Goal: Find specific page/section

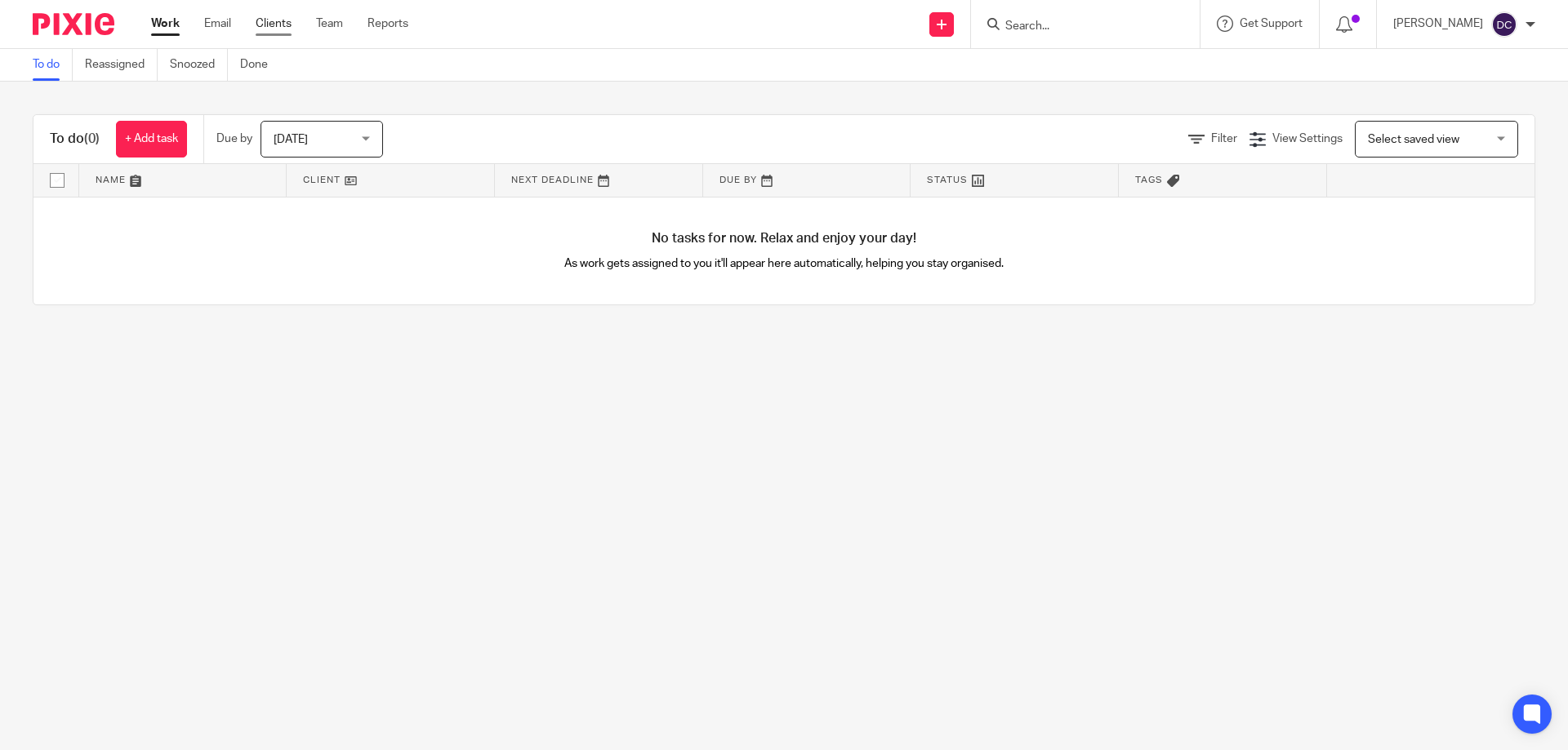
click at [271, 22] on link "Clients" at bounding box center [274, 24] width 36 height 16
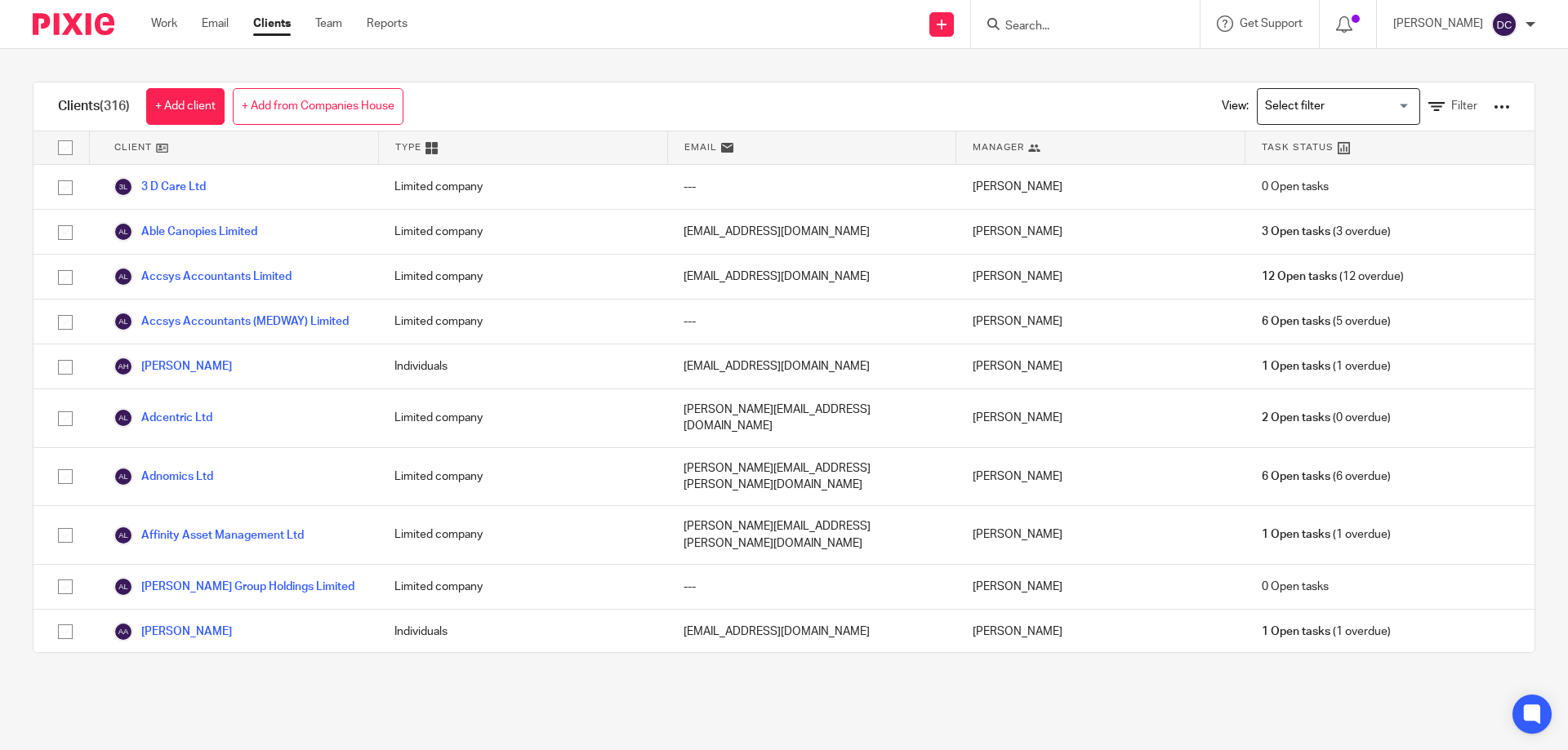
click at [1116, 30] on input "Search" at bounding box center [1076, 27] width 147 height 15
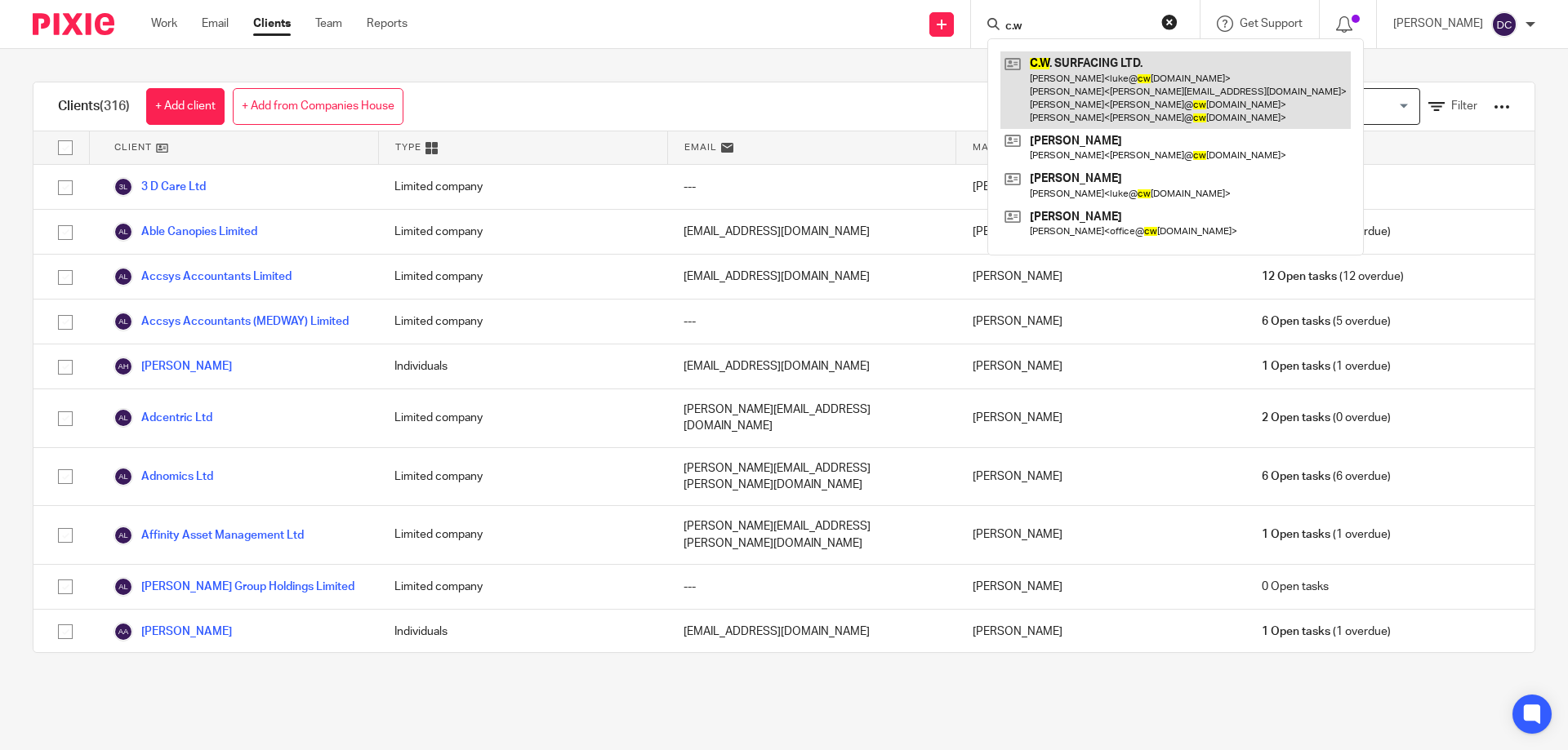
type input "c.w"
click at [1152, 111] on link at bounding box center [1175, 90] width 350 height 77
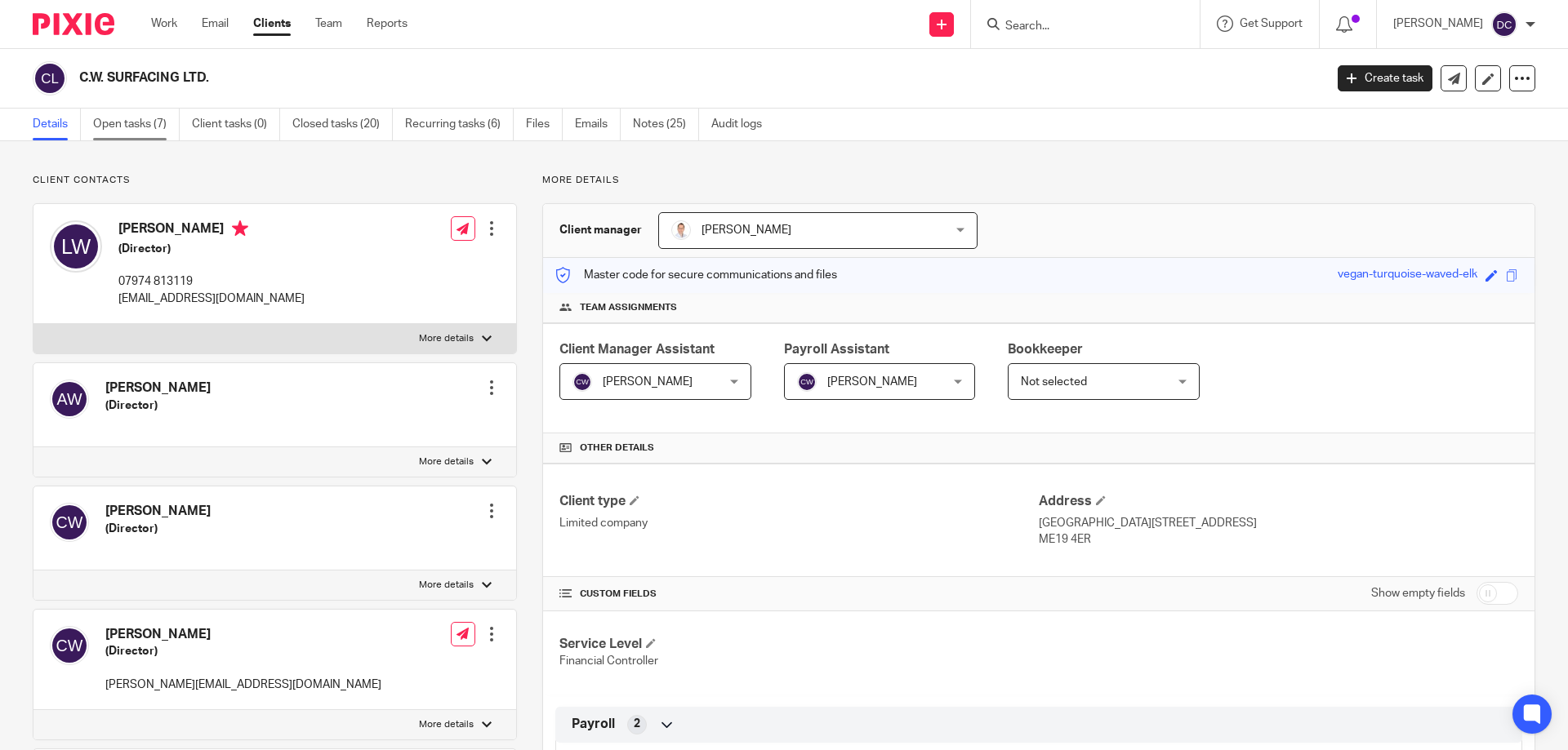
click at [131, 118] on link "Open tasks (7)" at bounding box center [136, 125] width 86 height 32
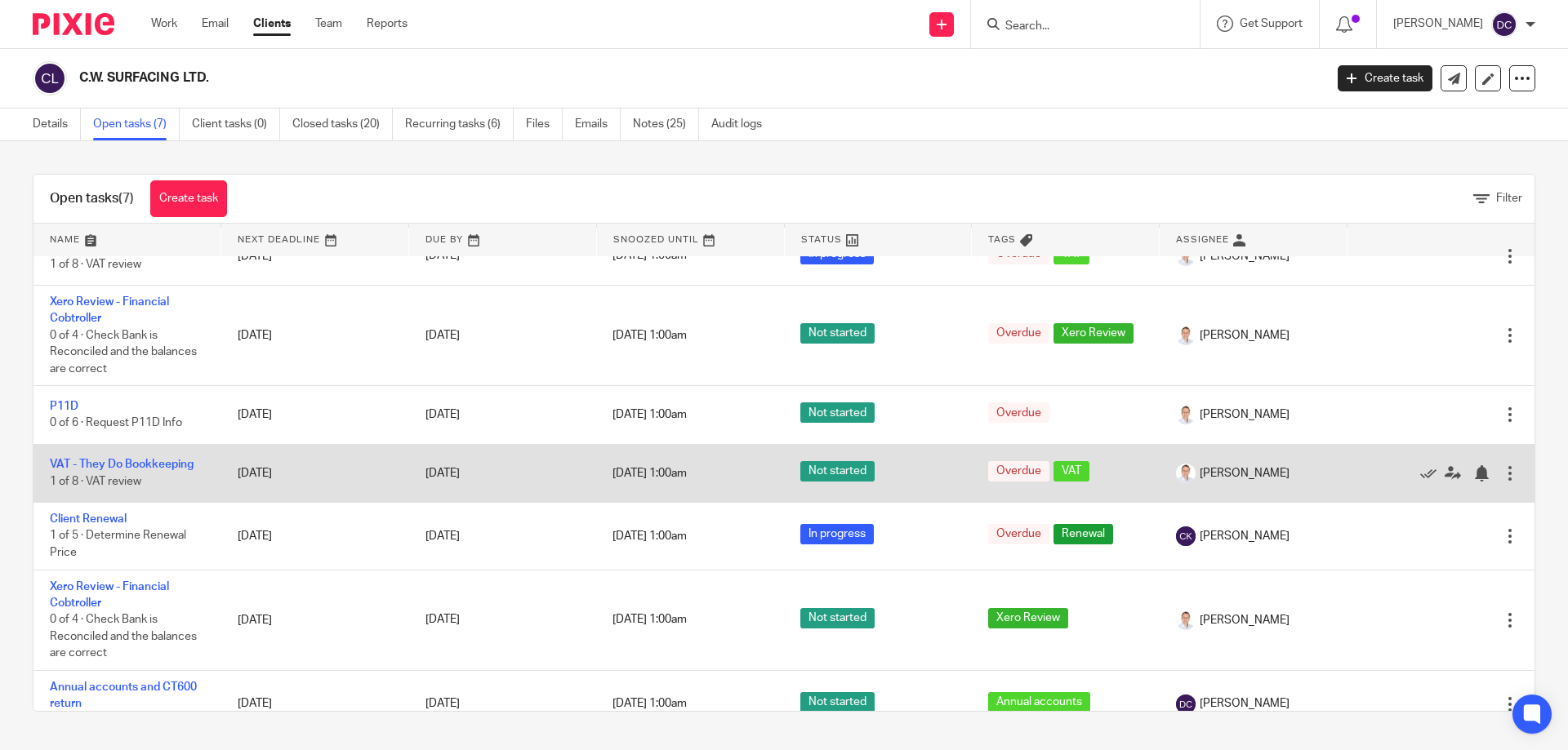
scroll to position [55, 0]
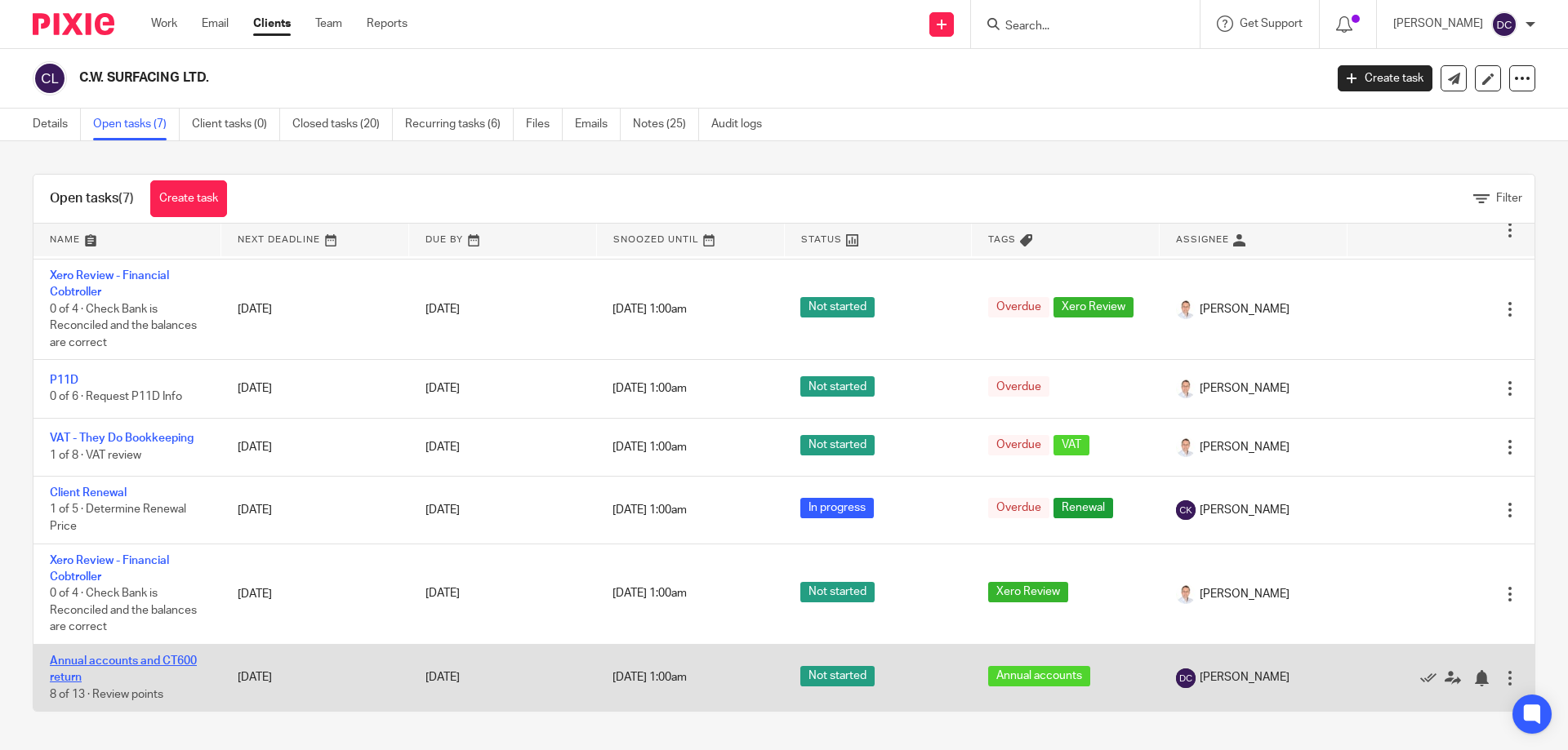
click at [151, 660] on link "Annual accounts and CT600 return" at bounding box center [123, 670] width 147 height 28
